Goal: Task Accomplishment & Management: Manage account settings

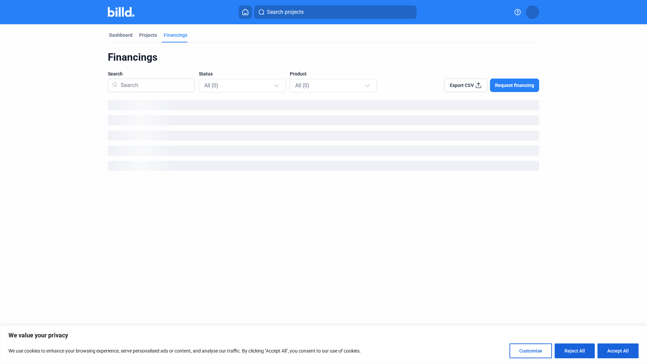
click at [615, 350] on button "Accept All" at bounding box center [618, 351] width 41 height 15
checkbox input "true"
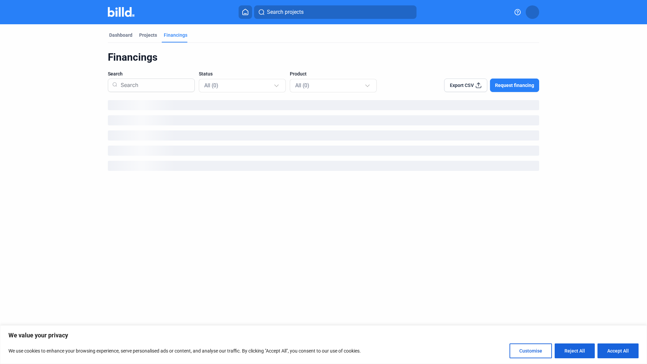
checkbox input "true"
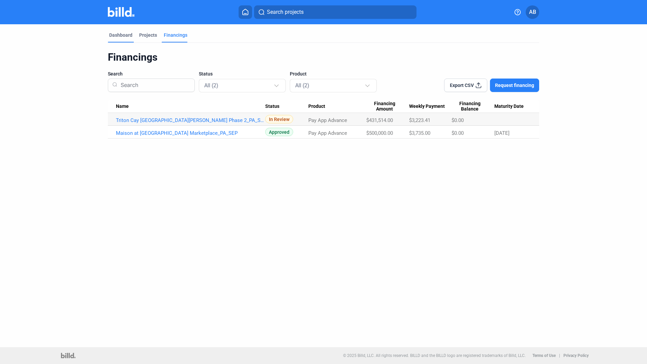
click at [124, 35] on div "Dashboard" at bounding box center [120, 35] width 23 height 7
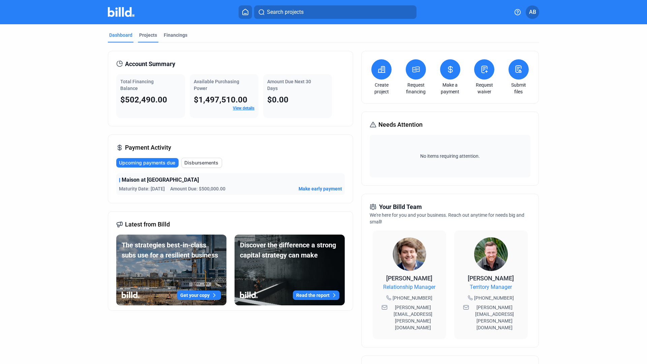
click at [143, 33] on div "Projects" at bounding box center [148, 35] width 18 height 7
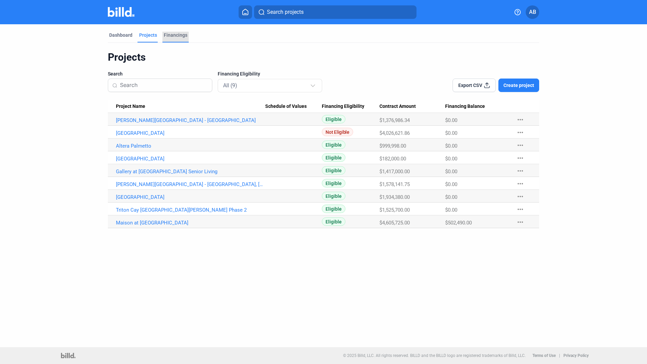
click at [173, 37] on div "Financings" at bounding box center [176, 35] width 24 height 7
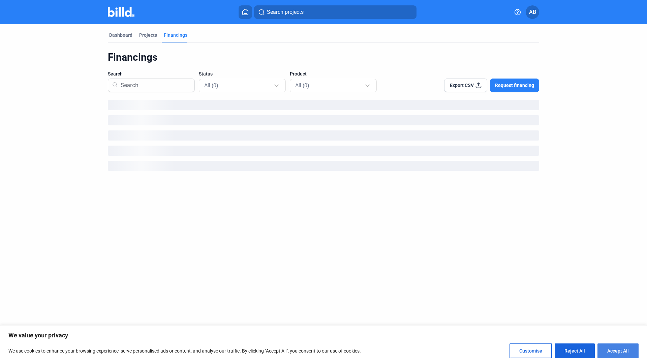
click at [620, 350] on button "Accept All" at bounding box center [618, 351] width 41 height 15
checkbox input "true"
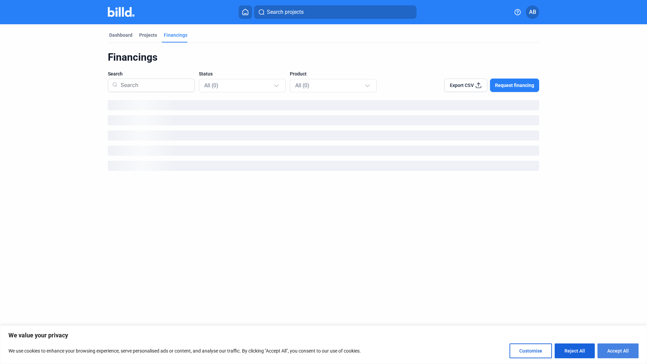
checkbox input "true"
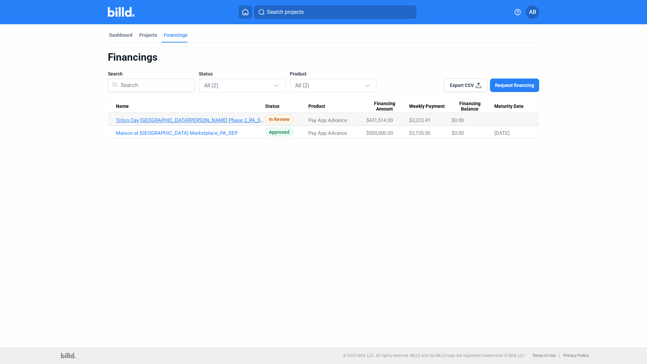
click at [200, 118] on link "Triton Cay [GEOGRAPHIC_DATA][PERSON_NAME] Phase 2_PA_SEP" at bounding box center [190, 120] width 149 height 6
